Goal: Information Seeking & Learning: Learn about a topic

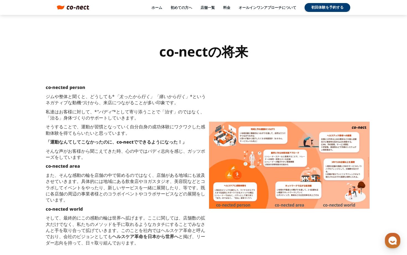
scroll to position [392, 0]
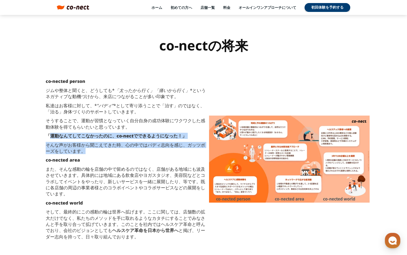
drag, startPoint x: 48, startPoint y: 136, endPoint x: 129, endPoint y: 152, distance: 82.8
click at [129, 152] on div "co-nected person ジムや整体と聞くと、どうしても* 「太ったから行く」「痛いから行く」 *というネガティブな動機づけから、来店につながることが…" at bounding box center [126, 158] width 166 height 167
click at [50, 133] on strong "「運動なんてしてこなかったのに、co-nectでできるようになった！」" at bounding box center [116, 136] width 141 height 6
drag, startPoint x: 48, startPoint y: 135, endPoint x: 98, endPoint y: 155, distance: 54.8
click at [98, 155] on div "co-nected person ジムや整体と聞くと、どうしても* 「太ったから行く」「痛いから行く」 *というネガティブな動機づけから、来店につながることが…" at bounding box center [126, 158] width 166 height 167
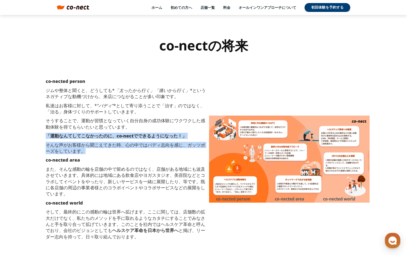
copy div "「運動なんてしてこなかったのに、co-nectでできるようになった！」 そんな声がお客様から聞こえてきた時、心の中ではバディ志向を感じ、ガッツポーズをしていま…"
click at [109, 174] on p "また、そんな感動の輪を店舗の中で留めるのではなく、店舗がある地域にも波及させていきます。具体的には地域にある飲食店やヨガスタジオ、美容院などとコラボしてイベン…" at bounding box center [126, 181] width 161 height 31
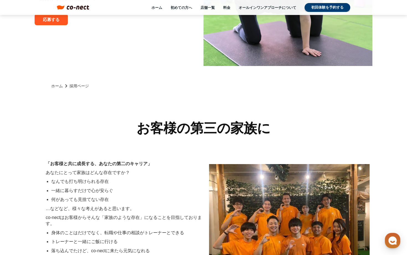
scroll to position [0, 0]
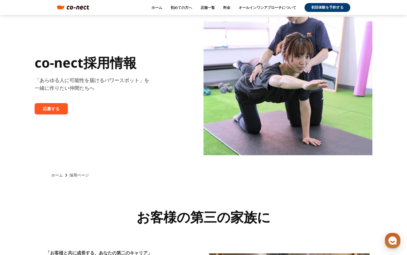
click at [83, 6] on img at bounding box center [78, 7] width 22 height 4
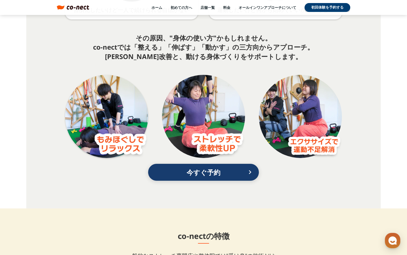
scroll to position [1031, 0]
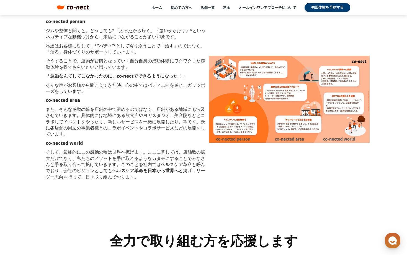
scroll to position [457, 0]
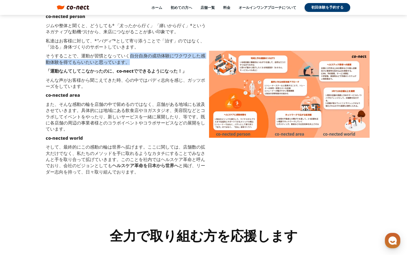
drag, startPoint x: 130, startPoint y: 55, endPoint x: 181, endPoint y: 65, distance: 51.7
click at [181, 65] on div "co-nected person ジムや整体と聞くと、どうしても* 「太ったから行く」「痛いから行く」 *というネガティブな動機づけから、来店につながることが…" at bounding box center [126, 94] width 166 height 167
copy p "自分自身の成功体験にワクワクした感動体験を得てもらいたいと思っています。"
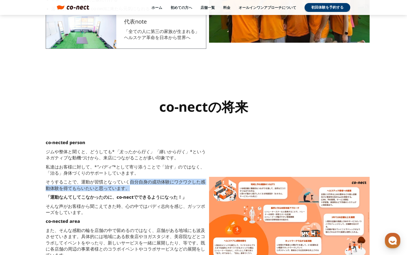
scroll to position [320, 0]
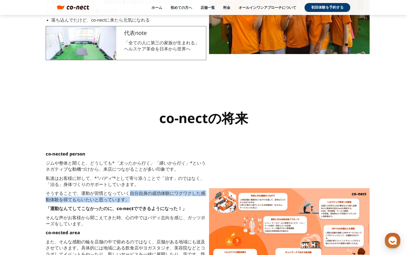
click at [240, 144] on div "co-nected person ジムや整体と聞くと、どうしても* 「太ったから行く」「痛いから行く」 *というネガティブな動機づけから、来店につながることが…" at bounding box center [204, 231] width 338 height 200
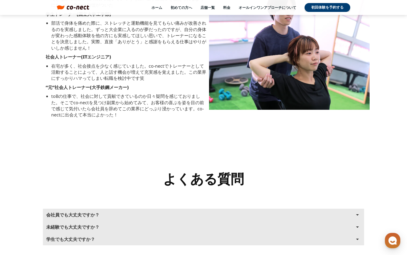
scroll to position [910, 0]
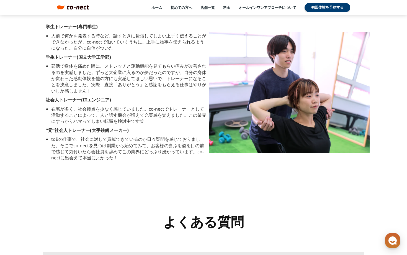
click at [73, 10] on div "ホーム 初めての方へ 店舗一覧 料金 オールインワンアプローチについて 初回体験を予約する menu menu" at bounding box center [203, 7] width 305 height 9
click at [74, 8] on img at bounding box center [78, 7] width 22 height 4
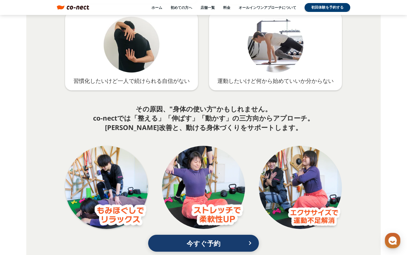
scroll to position [912, 0]
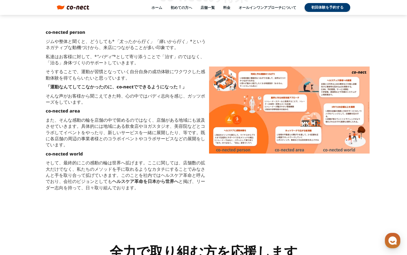
scroll to position [438, 0]
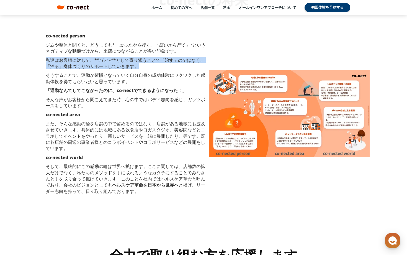
drag, startPoint x: 46, startPoint y: 59, endPoint x: 164, endPoint y: 66, distance: 118.3
click at [164, 66] on p "私達はお客様に対して、* "バディ” *として寄り添うことで「治す」のではなく、「治る」身体づくりのサポートしていきます。" at bounding box center [126, 63] width 161 height 12
copy p "私達はお客様に対して、* "バディ” *として寄り添うことで「治す」のではなく、「治る」身体づくりのサポートしていきます。"
click at [139, 116] on p "co-nected area" at bounding box center [126, 114] width 161 height 6
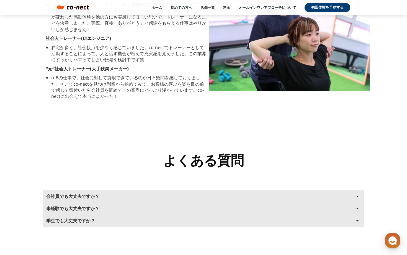
scroll to position [984, 0]
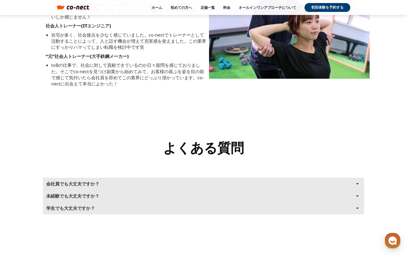
click at [307, 180] on button "会社員でも大丈夫ですか？ arrow_drop_up" at bounding box center [203, 184] width 321 height 12
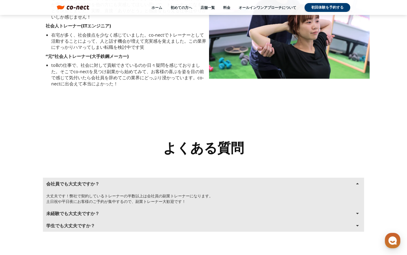
click at [246, 211] on button "未経験でも大丈夫ですか？ arrow_drop_up" at bounding box center [203, 213] width 321 height 12
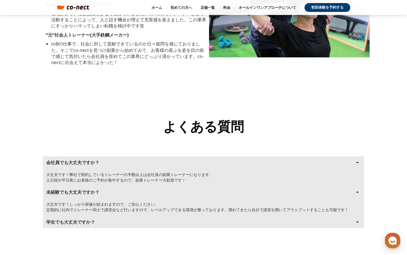
scroll to position [1011, 0]
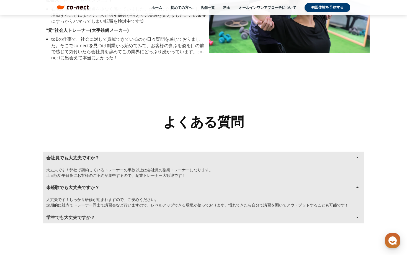
click at [179, 219] on button "学生でも大丈夫ですか？ arrow_drop_up" at bounding box center [203, 217] width 321 height 12
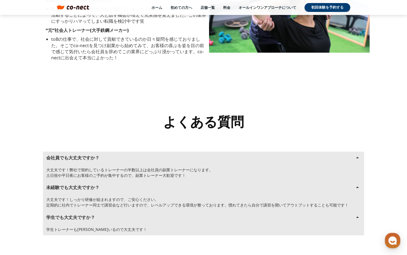
drag, startPoint x: 45, startPoint y: 155, endPoint x: 105, endPoint y: 179, distance: 64.3
click at [105, 179] on div "会社員でも大丈夫ですか？ arrow_drop_up 大丈夫です！弊社で契約しているトレーナーの半数以上は会社員の副業トレーナーになります。 土日祝や平日夜に…" at bounding box center [203, 167] width 321 height 30
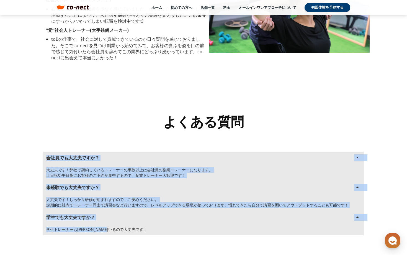
drag, startPoint x: 42, startPoint y: 155, endPoint x: 152, endPoint y: 240, distance: 138.7
click at [152, 240] on div "会社員でも大丈夫ですか？ arrow_drop_up 大丈夫です！弊社で契約しているトレーナーの半数以上は会社員の副業トレーナーになります。 土日祝や平日夜に…" at bounding box center [204, 193] width 338 height 117
copy div "会社員でも大丈夫ですか？ arrow_drop_up 大丈夫です！弊社で契約しているトレーナーの半数以上は会社員の副業トレーナーになります。 土日祝や平日夜に…"
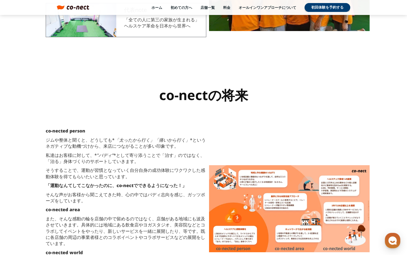
scroll to position [343, 0]
